Goal: Task Accomplishment & Management: Complete application form

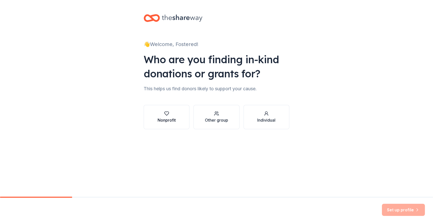
click at [173, 118] on div "Nonprofit" at bounding box center [166, 120] width 18 height 6
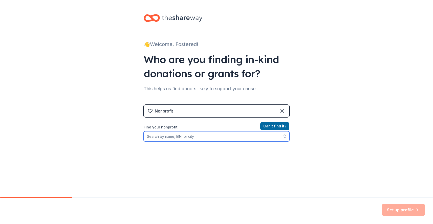
click at [182, 136] on input "Find your nonprofit" at bounding box center [217, 136] width 146 height 10
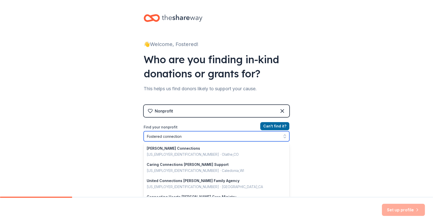
click at [161, 135] on input "Fostered connection" at bounding box center [217, 136] width 146 height 10
type input "FosterED connection"
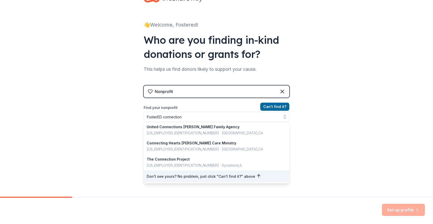
scroll to position [11, 0]
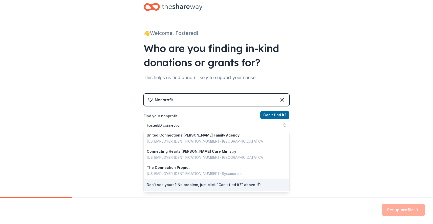
click at [274, 104] on div "Nonprofit Can ' t find it? Find your nonprofit FosterED connection [PERSON_NAME…" at bounding box center [217, 137] width 146 height 87
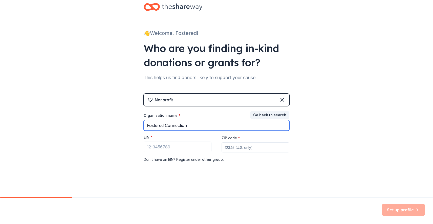
type input "Fostered Connection"
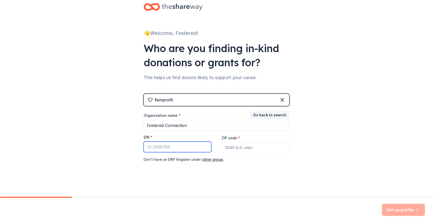
click at [194, 151] on input "EIN *" at bounding box center [178, 146] width 68 height 11
paste input "[US_EMPLOYER_IDENTIFICATION_NUMBER]"
type input "[US_EMPLOYER_IDENTIFICATION_NUMBER]"
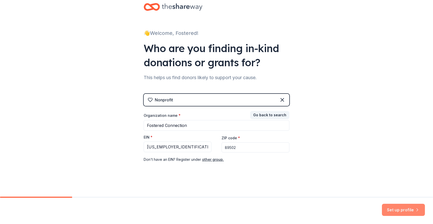
type input "89502"
click at [398, 209] on button "Set up profile" at bounding box center [403, 210] width 43 height 12
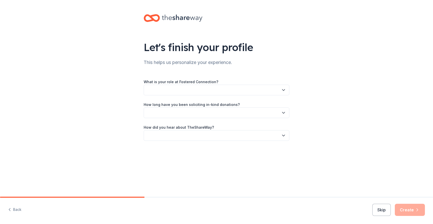
click at [283, 89] on icon "button" at bounding box center [283, 89] width 5 height 5
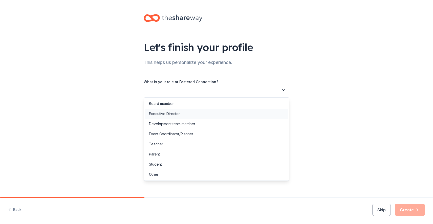
click at [264, 116] on div "Executive Director" at bounding box center [216, 114] width 143 height 10
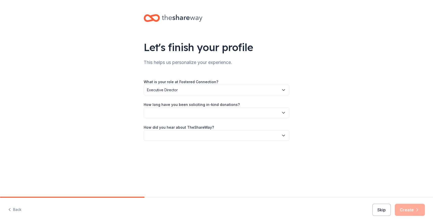
click at [265, 111] on button "button" at bounding box center [217, 112] width 146 height 11
click at [255, 125] on div "This is my first time!" at bounding box center [216, 126] width 143 height 10
click at [252, 134] on button "button" at bounding box center [217, 135] width 146 height 11
click at [236, 162] on div "Online search" at bounding box center [216, 159] width 143 height 10
click at [406, 209] on button "Create" at bounding box center [409, 210] width 30 height 12
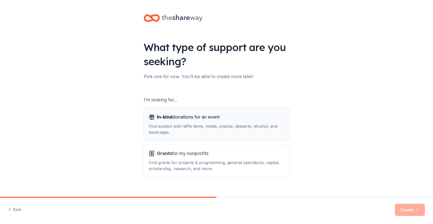
click at [253, 130] on div "Find auction and raffle items, meals, snacks, desserts, alcohol, and beverages." at bounding box center [216, 129] width 135 height 12
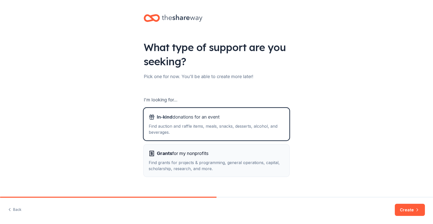
click at [244, 151] on div "Grants for my nonprofits" at bounding box center [216, 153] width 135 height 8
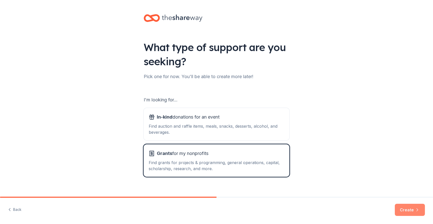
click at [405, 211] on button "Create" at bounding box center [409, 210] width 30 height 12
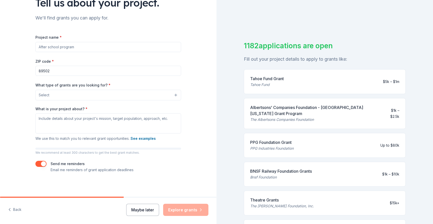
click at [143, 208] on button "Maybe later" at bounding box center [142, 210] width 33 height 12
click at [151, 208] on button "Maybe later" at bounding box center [142, 210] width 33 height 12
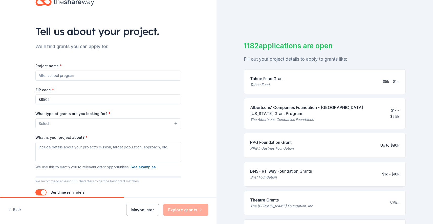
scroll to position [18, 0]
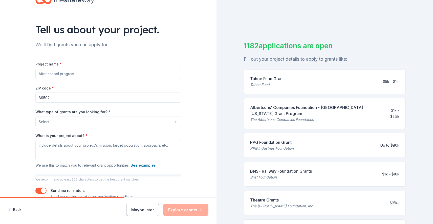
click at [16, 210] on button "Back" at bounding box center [14, 209] width 13 height 11
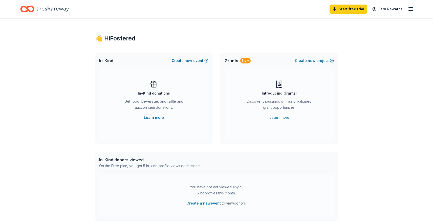
click at [153, 112] on div "In-Kind donations Get food, beverage, and raffle and auction item donations. Le…" at bounding box center [153, 100] width 89 height 40
click at [155, 119] on link "Learn more" at bounding box center [154, 117] width 20 height 6
click at [411, 10] on icon "button" at bounding box center [410, 9] width 6 height 6
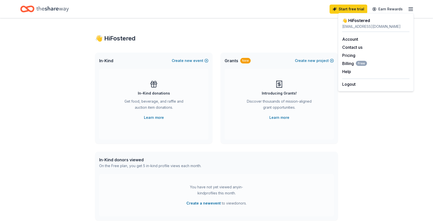
click at [369, 112] on div "👋 Hi Fostered In-Kind Create new event In-Kind donations Get food, beverage, an…" at bounding box center [216, 165] width 433 height 295
